Goal: Task Accomplishment & Management: Complete application form

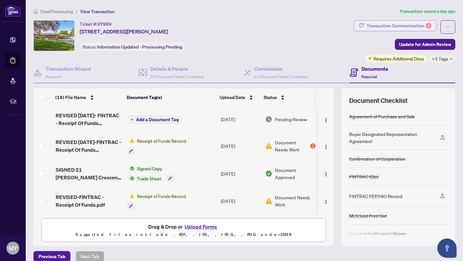
click at [404, 25] on div "Transaction Communication 1" at bounding box center [398, 26] width 65 height 10
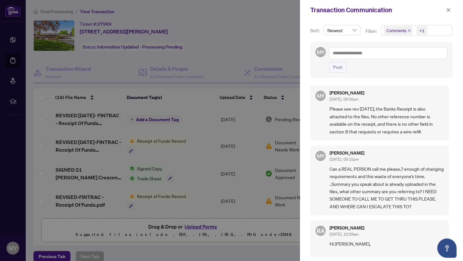
click at [291, 47] on div at bounding box center [231, 130] width 463 height 261
click at [447, 10] on icon "close" at bounding box center [448, 10] width 4 height 4
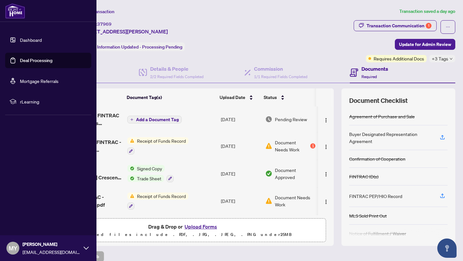
click at [10, 14] on img at bounding box center [15, 10] width 20 height 15
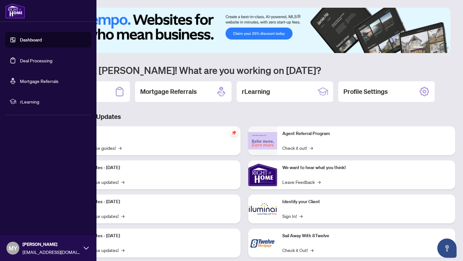
click at [25, 40] on link "Dashboard" at bounding box center [31, 40] width 22 height 6
click at [33, 38] on link "Dashboard" at bounding box center [31, 40] width 22 height 6
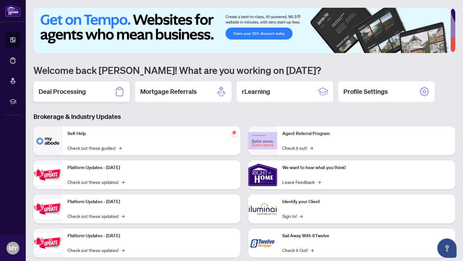
click at [86, 91] on div "Deal Processing" at bounding box center [81, 91] width 96 height 21
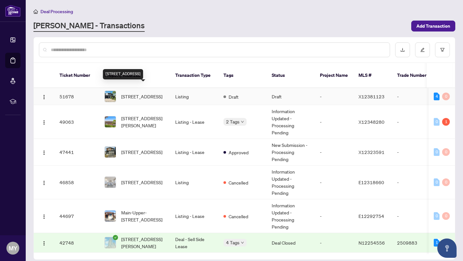
click at [137, 93] on span "[STREET_ADDRESS]" at bounding box center [141, 96] width 41 height 7
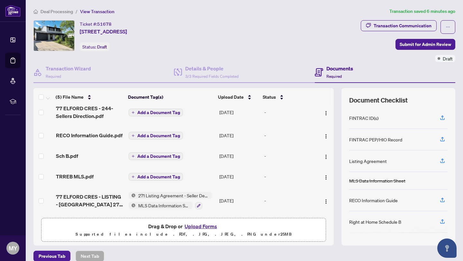
scroll to position [13, 0]
click at [420, 42] on span "Submit for Admin Review" at bounding box center [424, 44] width 51 height 10
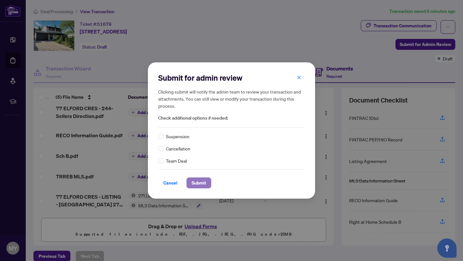
click at [200, 178] on span "Submit" at bounding box center [198, 183] width 14 height 10
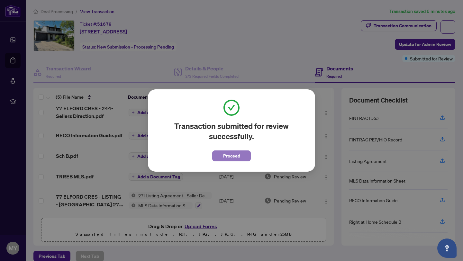
click at [228, 154] on span "Proceed" at bounding box center [231, 156] width 17 height 10
